Goal: Task Accomplishment & Management: Complete application form

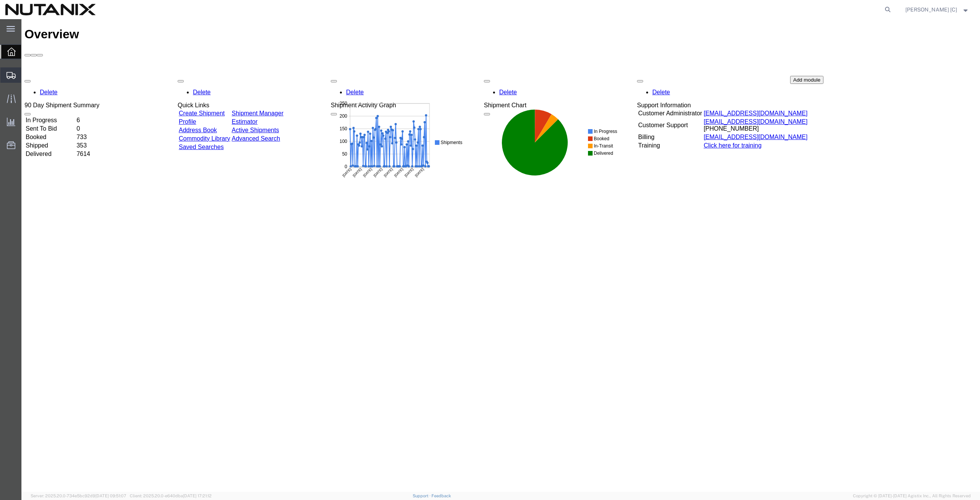
click at [0, 0] on span "Create from Template" at bounding box center [0, 0] width 0 height 0
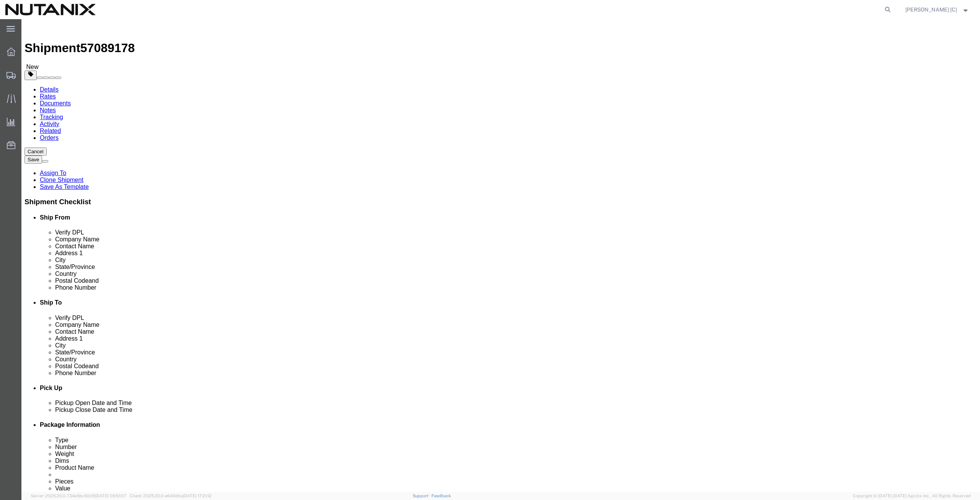
select select
drag, startPoint x: 205, startPoint y: 157, endPoint x: 134, endPoint y: 157, distance: 70.8
click div "Contact Name Stephanie Guadron"
type input "art"
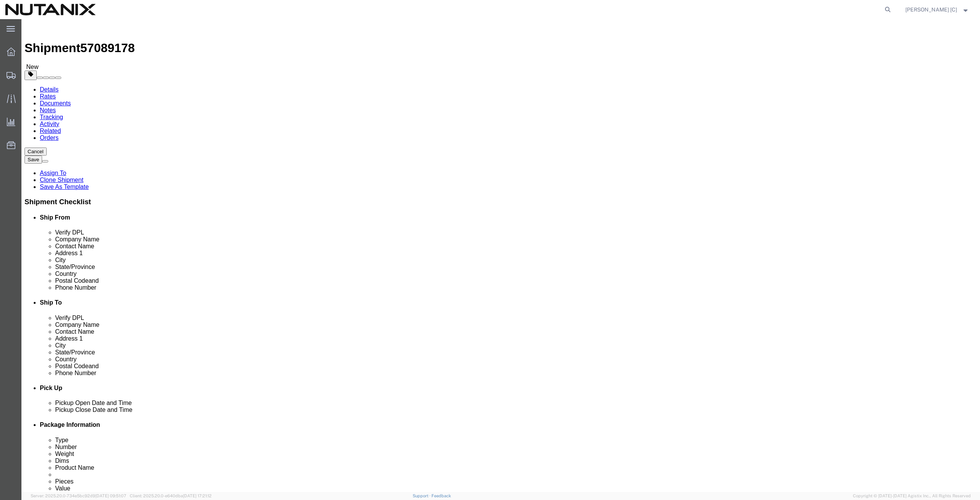
click p "- Nutanix HQ - (Art Campos) 1740 Technology Dr, San Jose, CA, 95110, US"
select select
type input "Art Campos"
type input "408-398-0665"
type input "arthur.campos@nutanix.com"
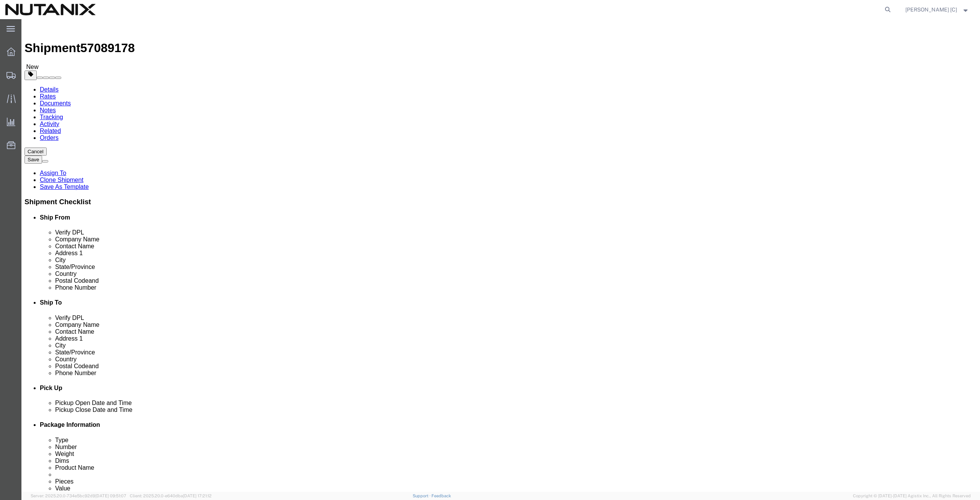
select select "CA"
type input "Art Campos"
drag, startPoint x: 593, startPoint y: 145, endPoint x: 416, endPoint y: 144, distance: 176.9
click div "Company Name John Wukovits III"
paste input "Ben Goodwin"
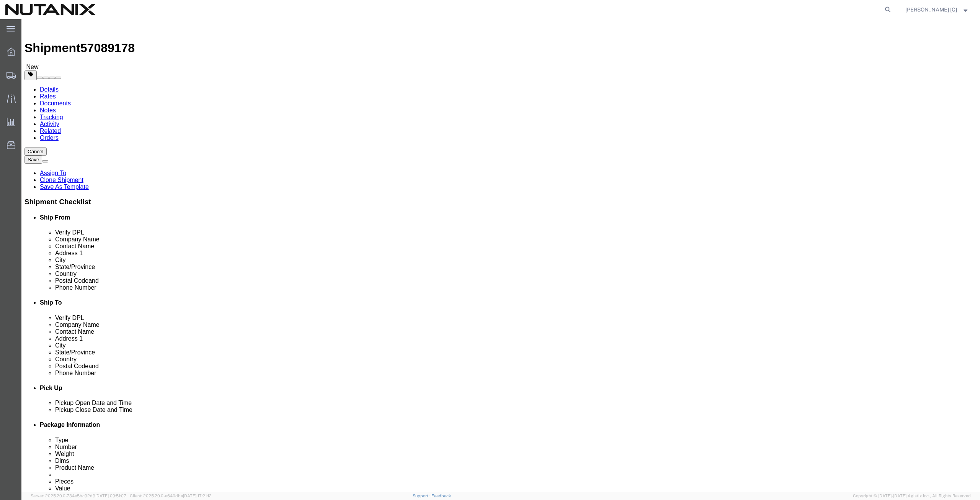
type input "Ben Goodwin"
drag, startPoint x: 597, startPoint y: 162, endPoint x: 485, endPoint y: 155, distance: 112.4
click div "Contact Name John Wukovits III"
paste input "Ben Goodwin"
type input "Ben Goodwin"
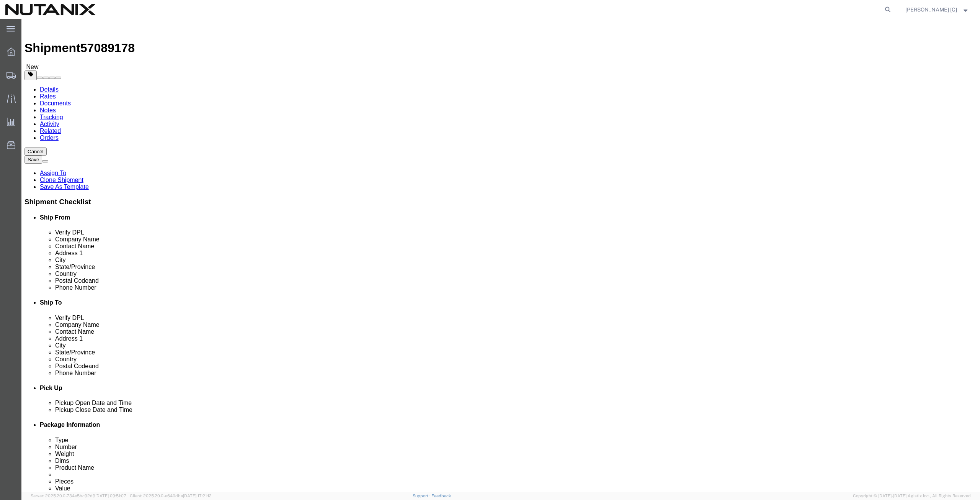
drag, startPoint x: 612, startPoint y: 176, endPoint x: 485, endPoint y: 183, distance: 127.7
click div "Location My Profile Location AE - Dubai City AU - Australia DE - Munchen DE - O…"
paste input "410 Nail Works Street"
type input "410 Nail Works Street"
select select
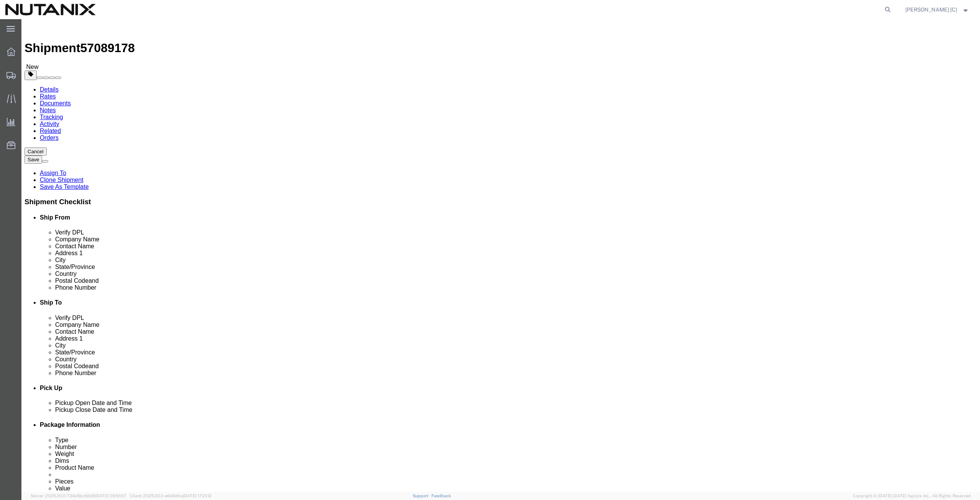
drag, startPoint x: 580, startPoint y: 206, endPoint x: 492, endPoint y: 214, distance: 88.4
click div "Location My Profile Location AE - Dubai City AU - Australia DE - Munchen DE - O…"
paste input "Phoenixville"
type input "Phoenixville"
select select
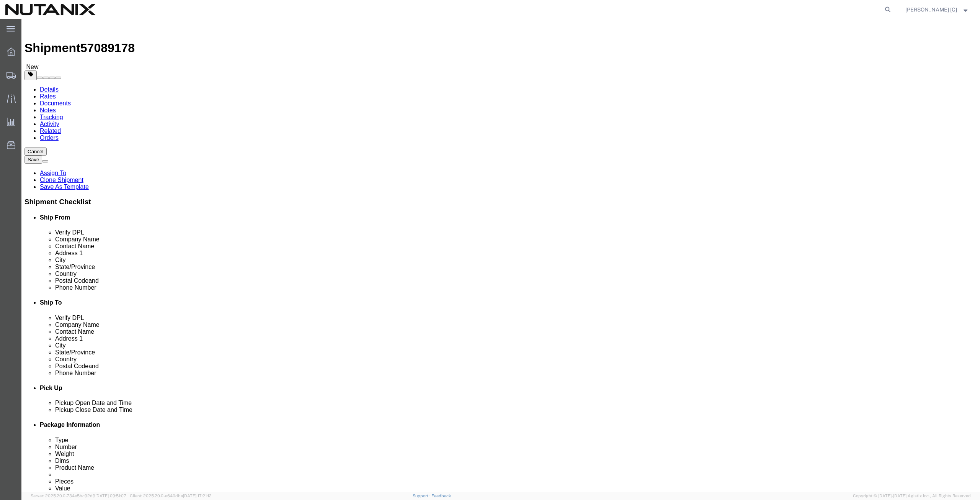
type input "penn"
select select
select select "PA"
drag, startPoint x: 570, startPoint y: 250, endPoint x: 492, endPoint y: 254, distance: 79.0
click div "Postal Code 11767"
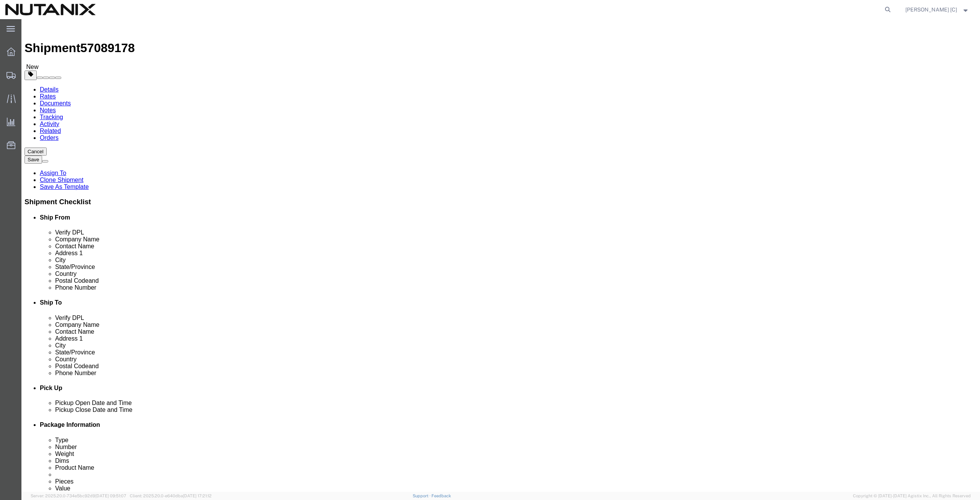
paste input "9460"
type input "19460"
select select
drag, startPoint x: 599, startPoint y: 262, endPoint x: 433, endPoint y: 281, distance: 166.4
click div "Location My Profile Location AE - Dubai City AU - Australia DE - Munchen DE - O…"
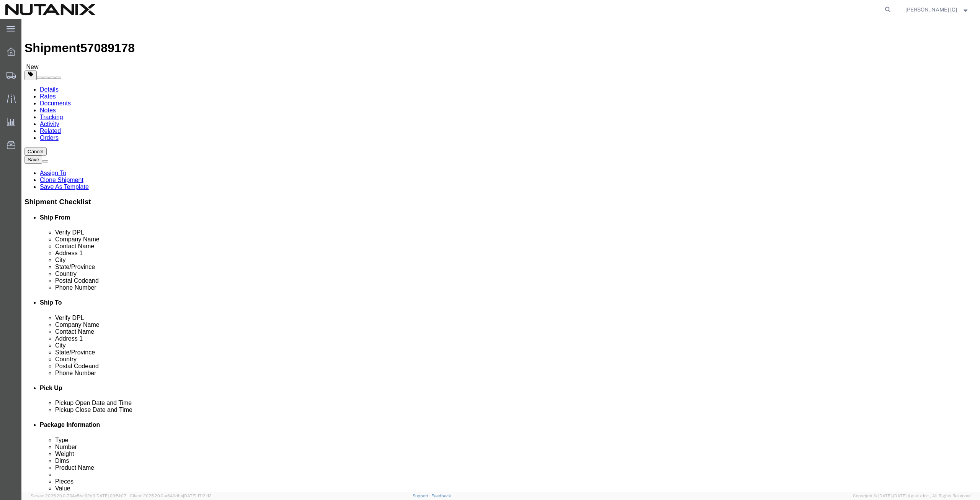
type input "408-398-0665"
drag, startPoint x: 617, startPoint y: 274, endPoint x: 462, endPoint y: 289, distance: 155.3
click div "Location My Profile Location AE - Dubai City AU - Australia DE - Munchen DE - O…"
type input "stephanie.guadron@nutanix.com"
click label
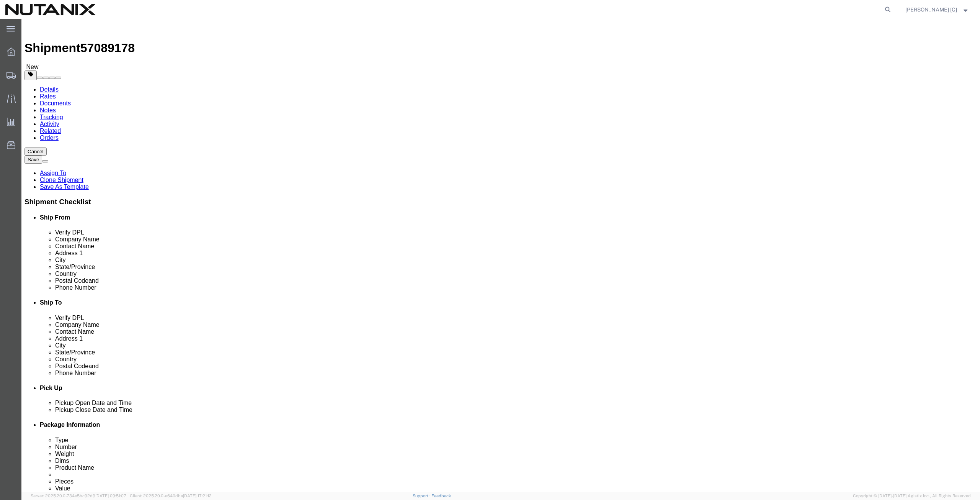
click input "checkbox"
click label
click input "checkbox"
checkbox input "true"
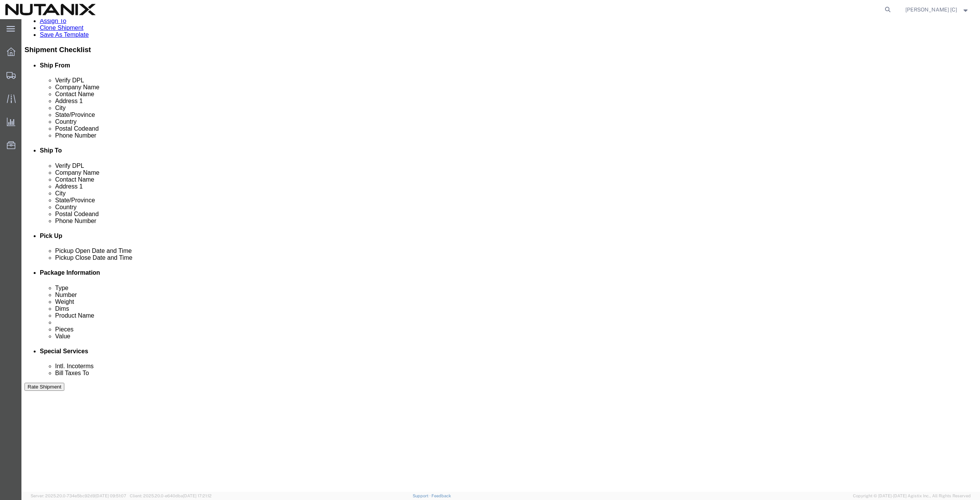
scroll to position [187, 0]
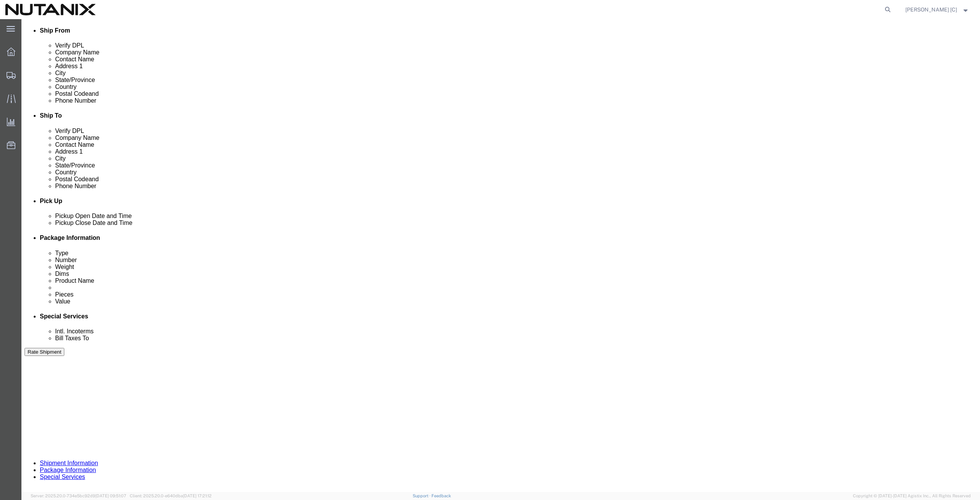
click button "Continue"
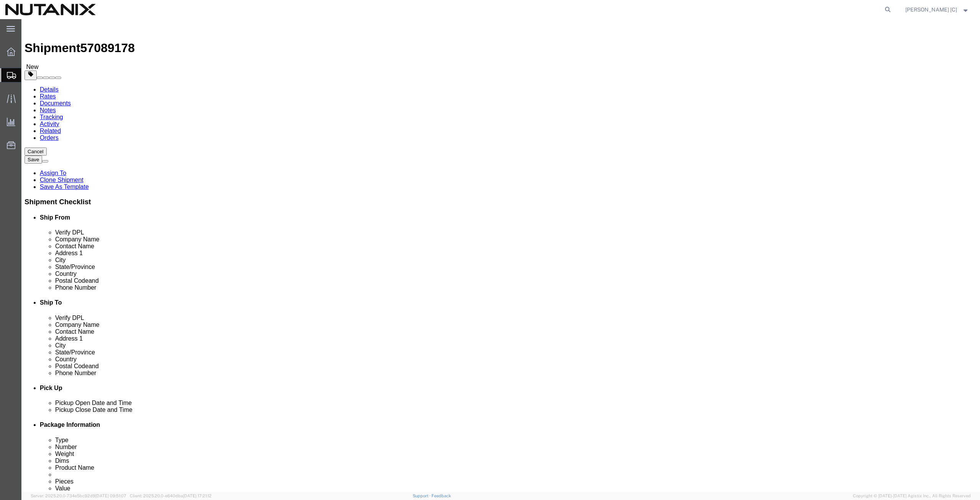
click button "Continue"
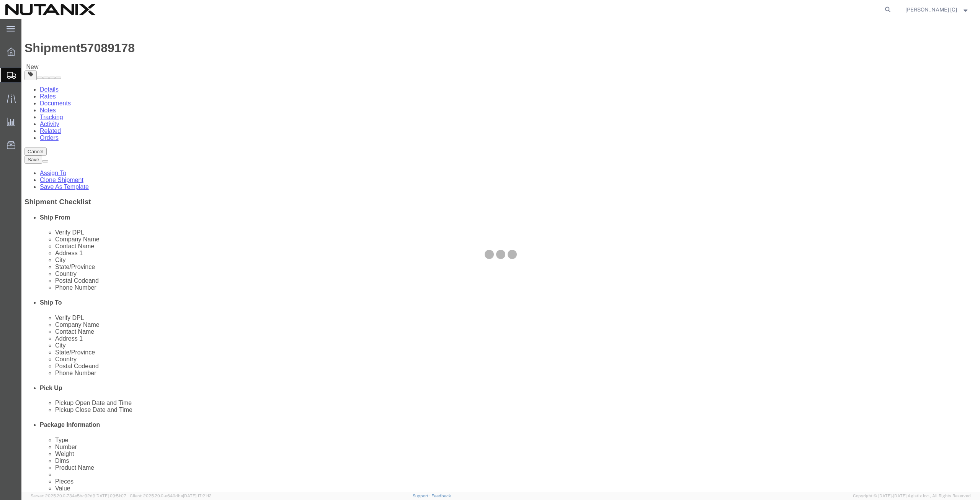
select select
select select "COSTCENTER"
select select "59656"
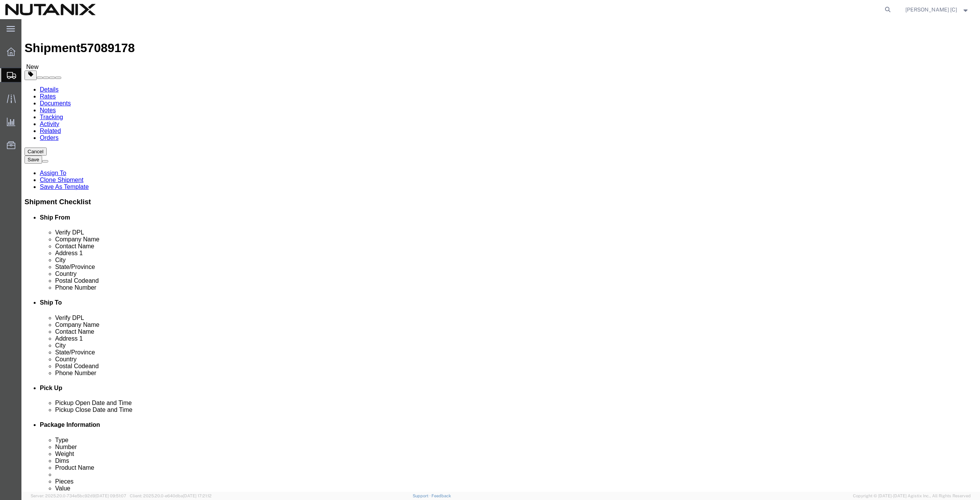
scroll to position [268, 0]
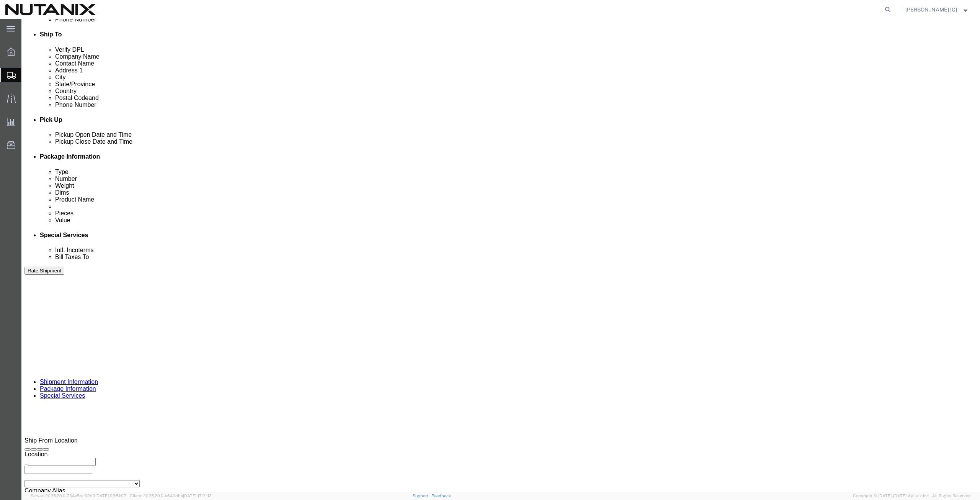
click button "Rate Shipment"
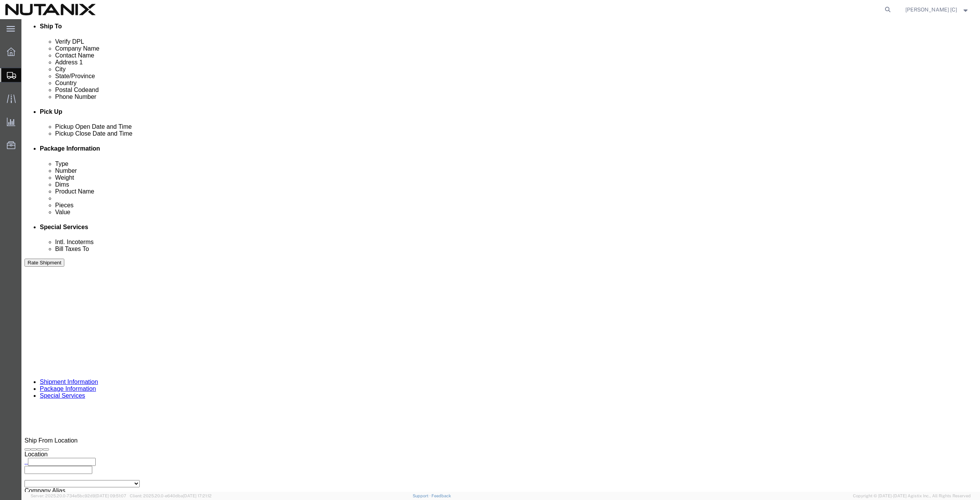
click button "Rate Shipment"
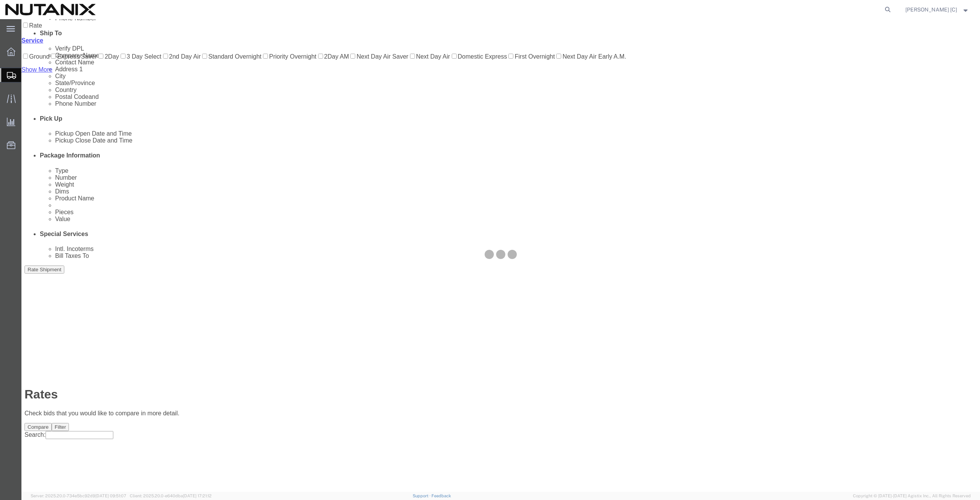
scroll to position [0, 0]
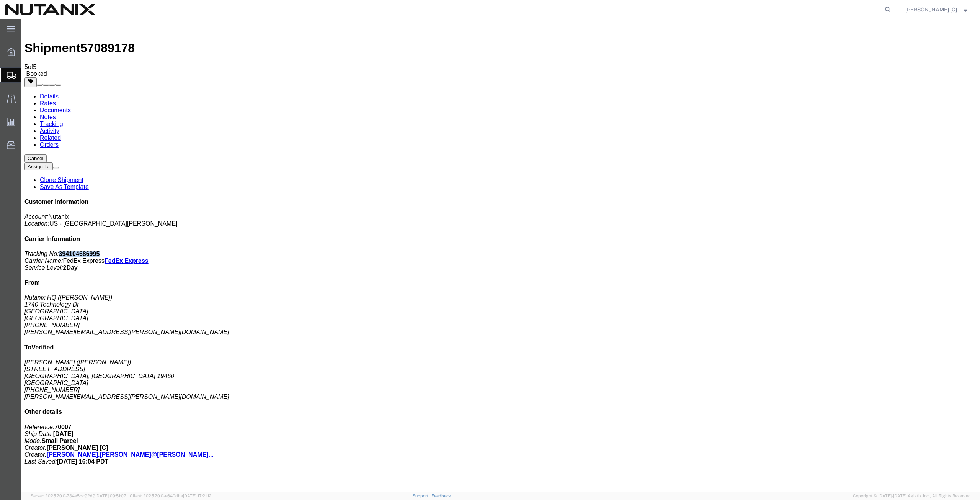
drag, startPoint x: 909, startPoint y: 117, endPoint x: 871, endPoint y: 117, distance: 37.9
click at [871, 250] on p "Tracking No: 394104686995 Carrier Name: FedEx Express FedEx Express Service Lev…" at bounding box center [501, 260] width 952 height 21
copy b "394104686995"
drag, startPoint x: 449, startPoint y: 167, endPoint x: 441, endPoint y: 174, distance: 10.3
